Goal: Task Accomplishment & Management: Use online tool/utility

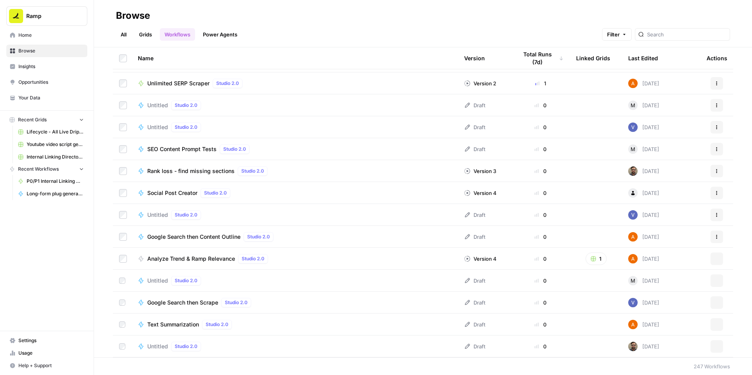
scroll to position [44, 0]
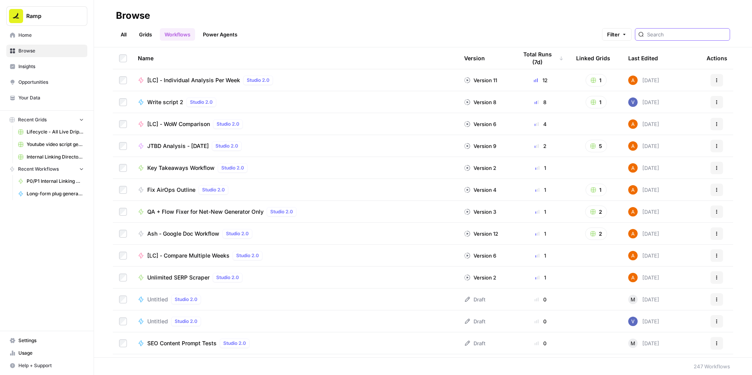
click at [672, 38] on input "search" at bounding box center [686, 35] width 79 height 8
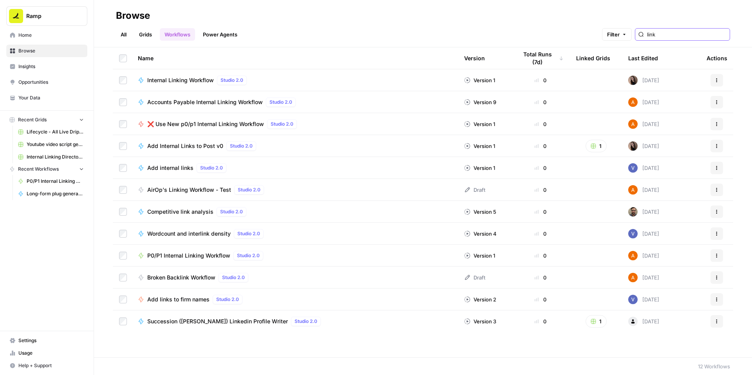
type input "link"
click at [194, 260] on span "P0/P1 Internal Linking Workflow" at bounding box center [188, 256] width 83 height 8
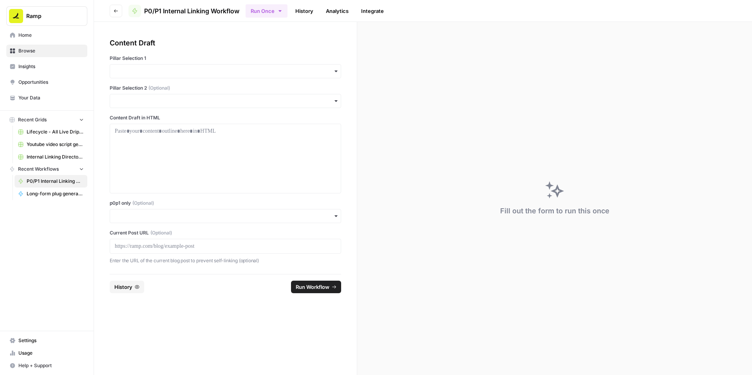
click at [185, 254] on div at bounding box center [225, 246] width 231 height 15
click at [179, 250] on p at bounding box center [225, 246] width 221 height 8
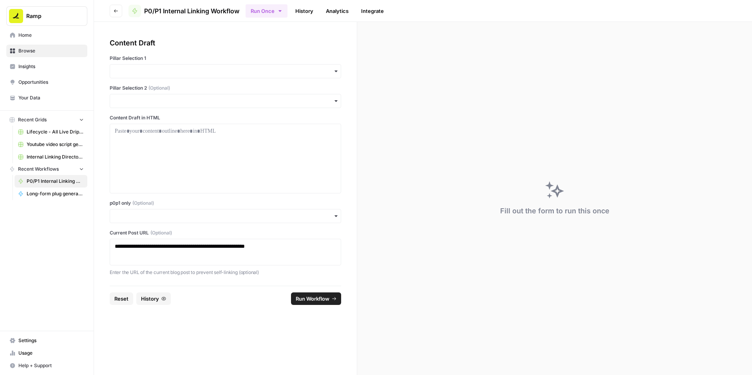
click at [178, 223] on div "button" at bounding box center [225, 216] width 231 height 14
click at [152, 291] on div "Yes" at bounding box center [243, 292] width 213 height 15
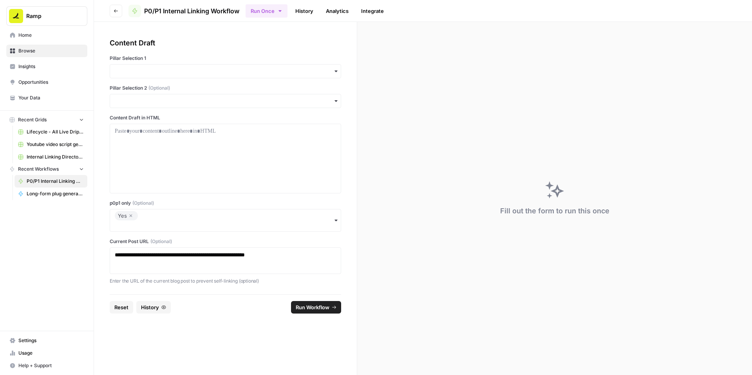
click at [190, 78] on div "Pillar Selection 1" at bounding box center [225, 66] width 231 height 23
click at [188, 78] on div "button" at bounding box center [225, 71] width 231 height 14
click at [162, 209] on div "Vendor Management" at bounding box center [243, 201] width 213 height 15
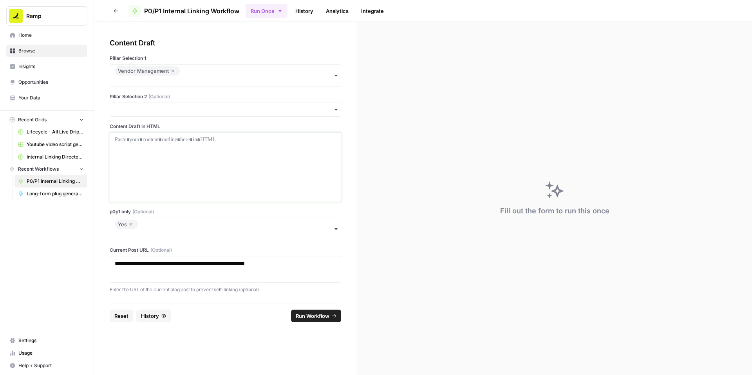
click at [192, 183] on div at bounding box center [225, 167] width 221 height 63
click at [191, 114] on input "Pillar Selection 2 (Optional)" at bounding box center [225, 110] width 221 height 8
click at [164, 210] on div "Procurement" at bounding box center [243, 202] width 213 height 15
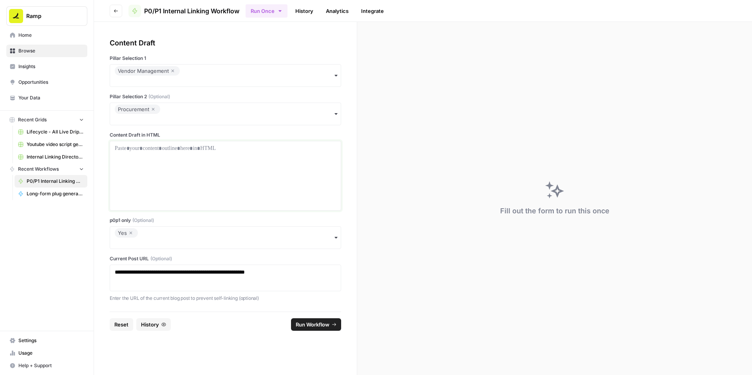
click at [164, 189] on div at bounding box center [225, 175] width 221 height 63
click at [198, 152] on p at bounding box center [225, 148] width 221 height 8
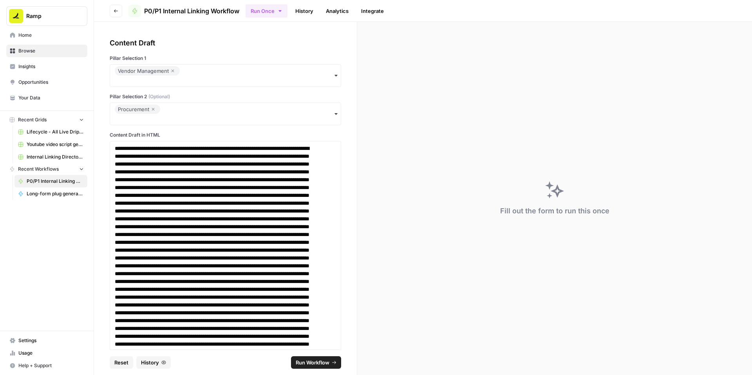
click at [317, 359] on span "Run Workflow" at bounding box center [313, 363] width 34 height 8
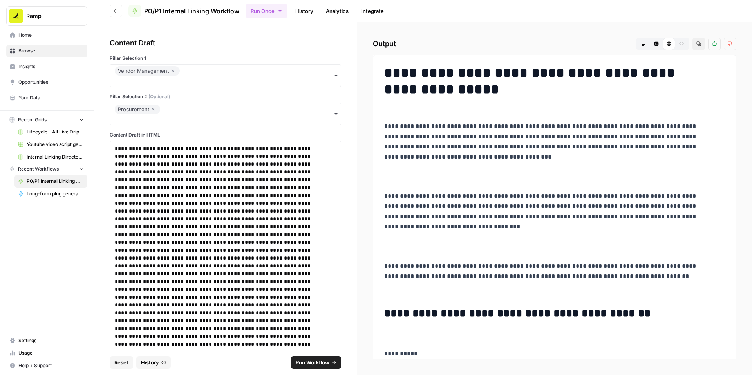
click at [697, 46] on icon "button" at bounding box center [699, 44] width 4 height 4
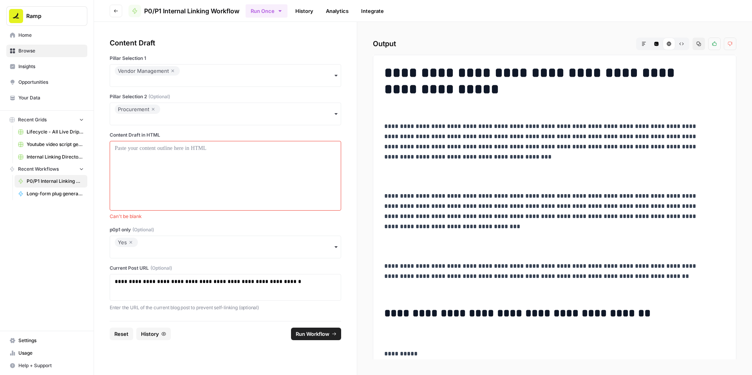
click at [133, 247] on icon "button" at bounding box center [130, 242] width 5 height 9
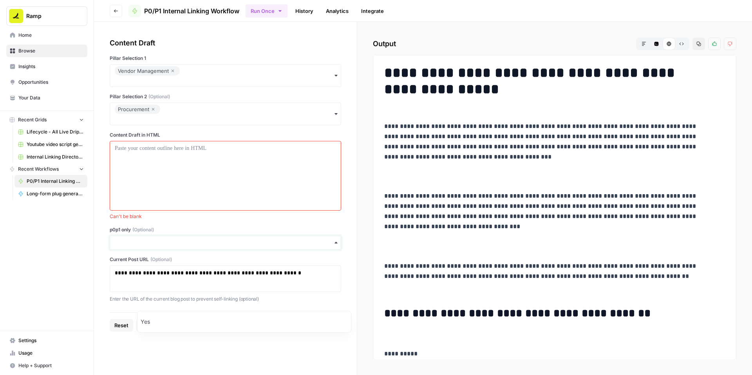
click at [164, 247] on input "p0p1 only (Optional)" at bounding box center [225, 243] width 221 height 8
click at [176, 207] on div at bounding box center [225, 175] width 221 height 63
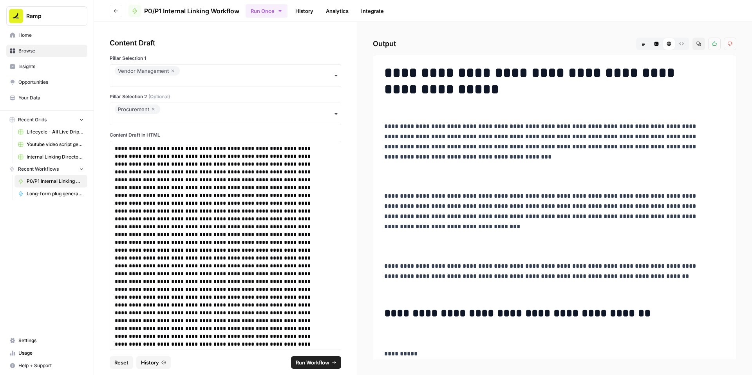
click at [311, 359] on span "Run Workflow" at bounding box center [313, 363] width 34 height 8
click at [692, 50] on button "Copy" at bounding box center [698, 44] width 13 height 13
